Goal: Ask a question: Seek information or help from site administrators or community

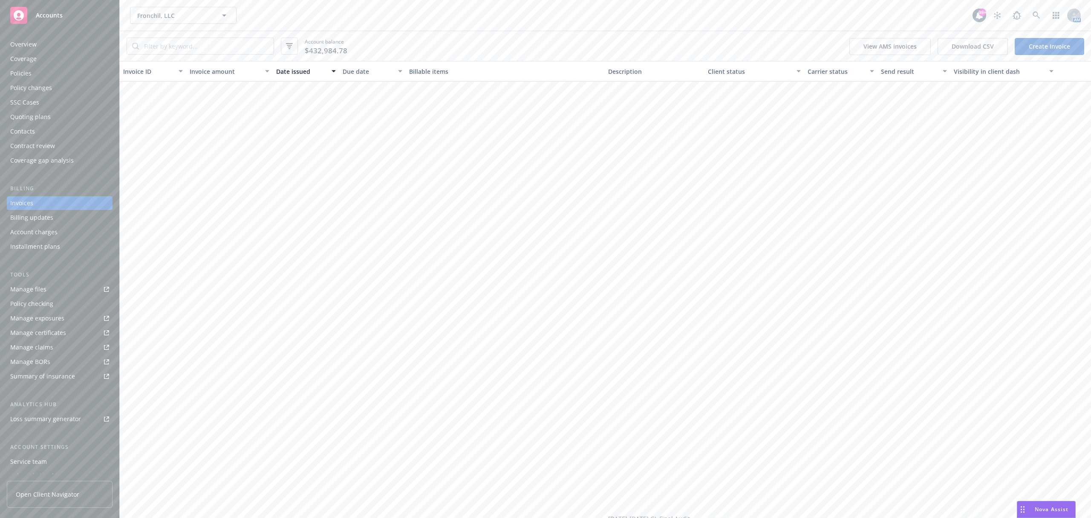
scroll to position [495, 0]
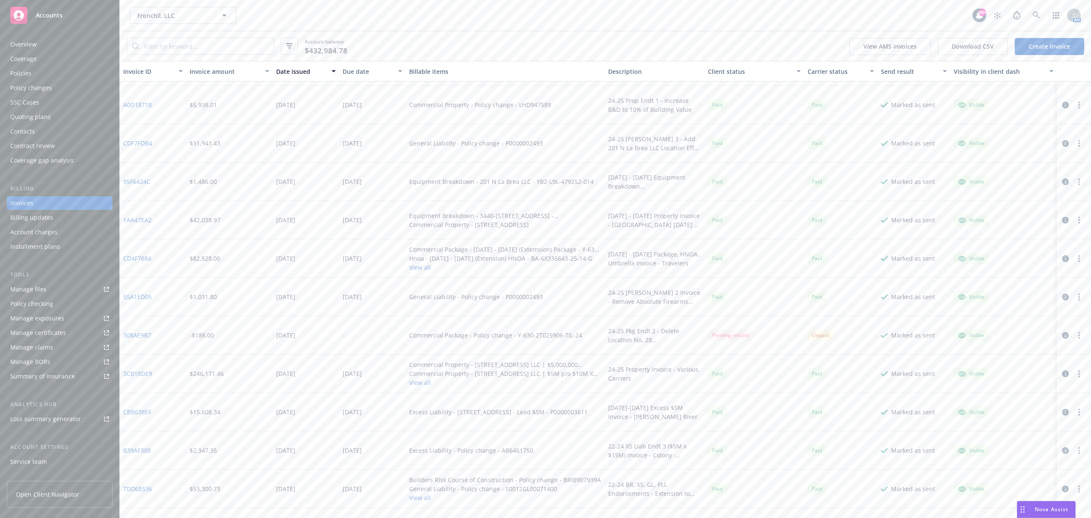
click at [1051, 509] on span "Nova Assist" at bounding box center [1052, 508] width 34 height 7
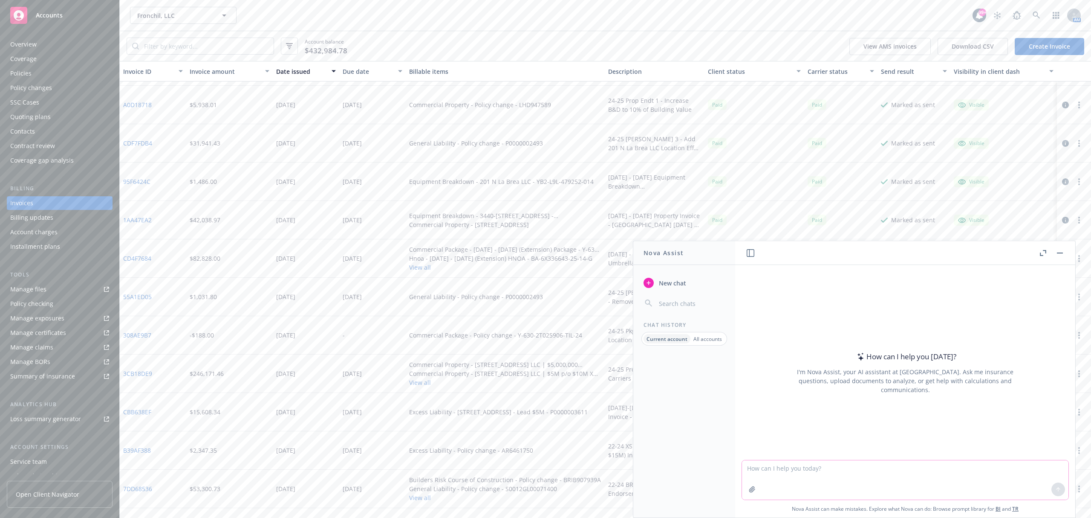
click at [846, 466] on textarea at bounding box center [905, 479] width 327 height 39
paste textarea "Seller’s name is: [PERSON_NAME] DE TOSCANA PROPERTY OWNER, LLC, a [US_STATE] li…"
type textarea "What is this request asking for? Seller’s name is: [PERSON_NAME] DE TOSCANA PRO…"
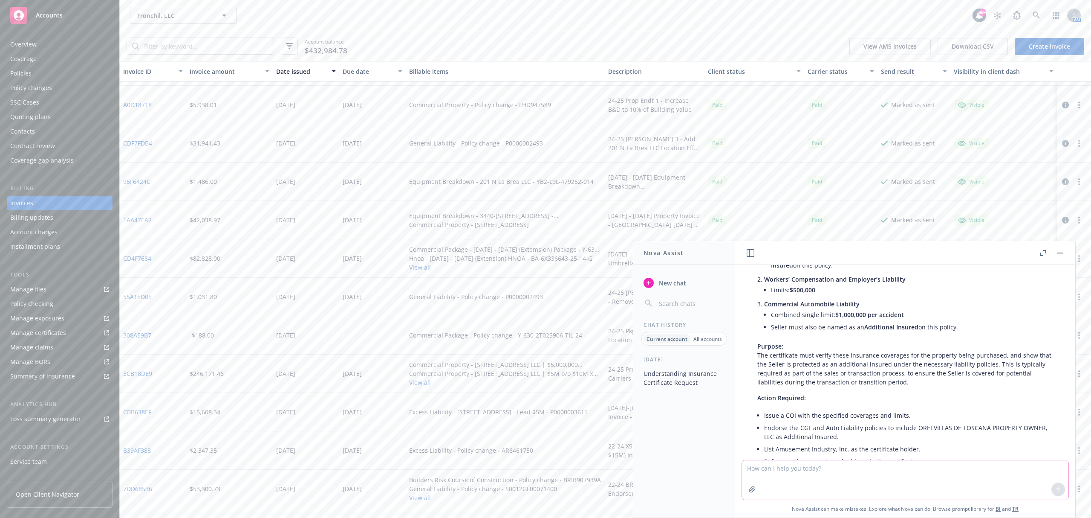
scroll to position [353, 0]
